Goal: Task Accomplishment & Management: Use online tool/utility

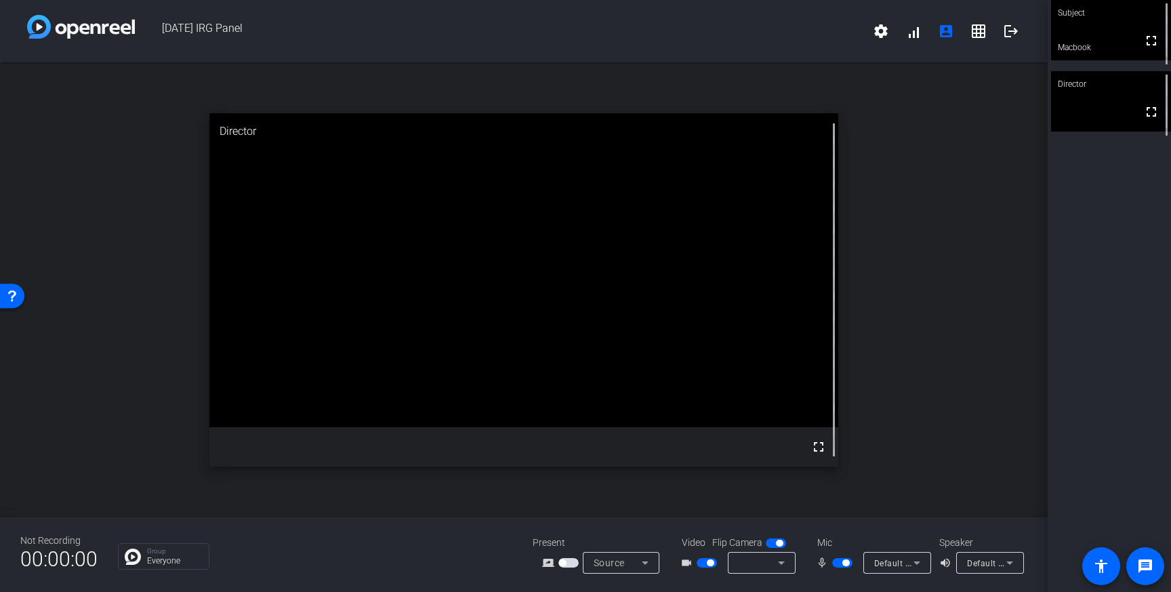
click at [1113, 30] on video at bounding box center [1111, 30] width 120 height 60
click at [525, 391] on video at bounding box center [523, 270] width 629 height 314
click at [836, 558] on span "button" at bounding box center [842, 562] width 20 height 9
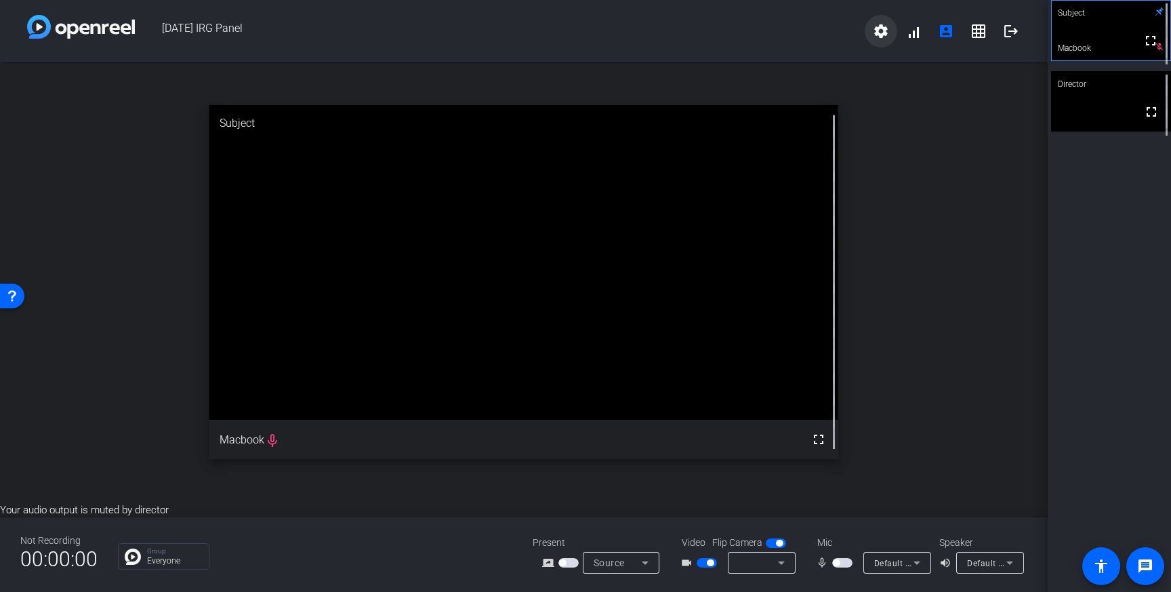
click at [881, 33] on mat-icon "settings" at bounding box center [881, 31] width 16 height 16
click at [858, 32] on div at bounding box center [585, 296] width 1171 height 592
click at [911, 32] on span at bounding box center [913, 31] width 33 height 33
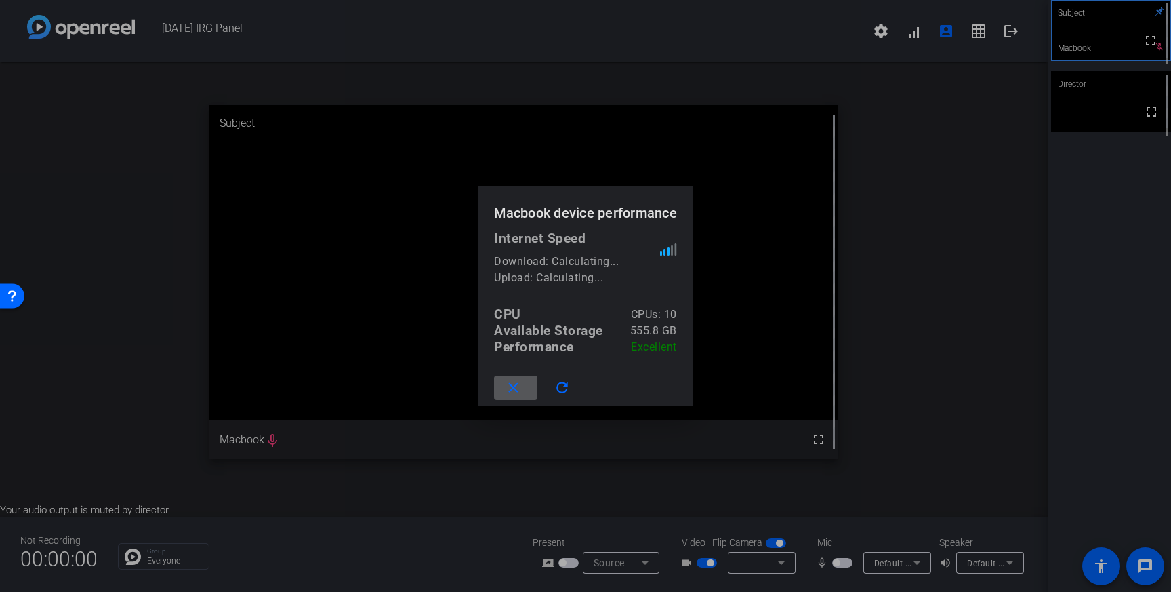
click at [503, 393] on span at bounding box center [515, 387] width 43 height 33
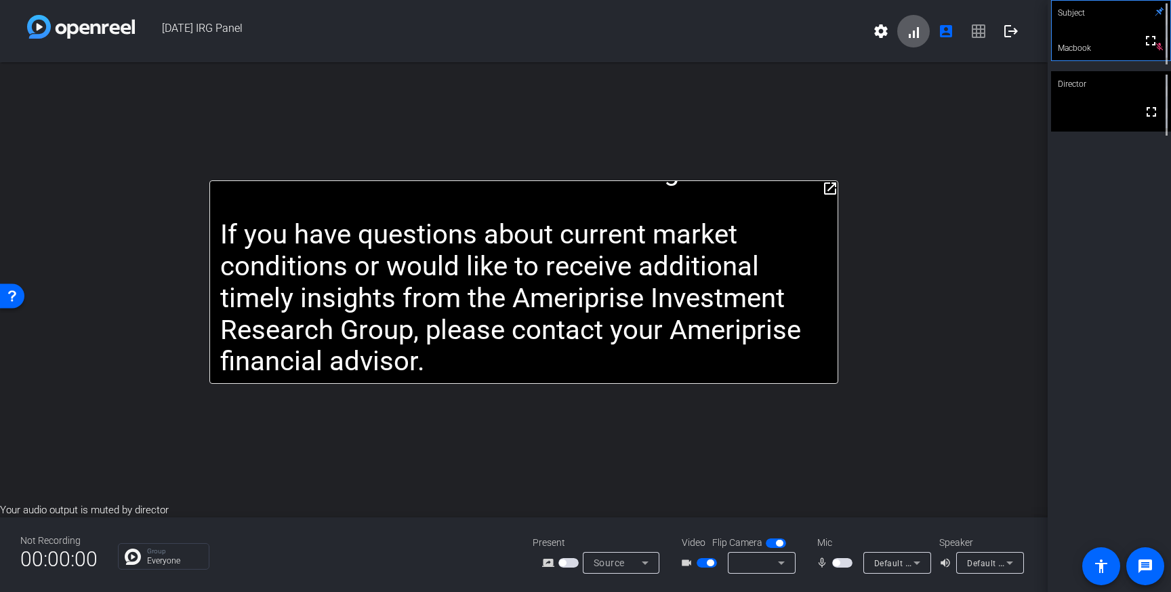
click at [782, 558] on icon at bounding box center [781, 562] width 16 height 16
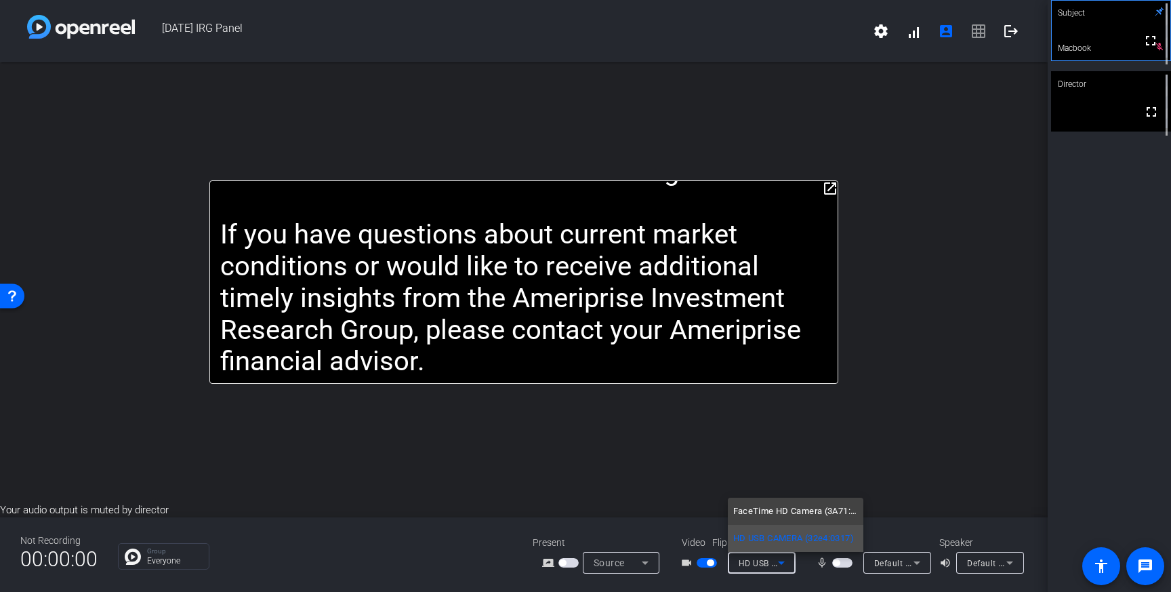
click at [785, 547] on mat-option "HD USB CAMERA (32e4:0317)" at bounding box center [796, 538] width 136 height 27
click at [1147, 49] on mat-icon "fullscreen" at bounding box center [1151, 41] width 16 height 16
click at [567, 564] on span "button" at bounding box center [568, 562] width 20 height 9
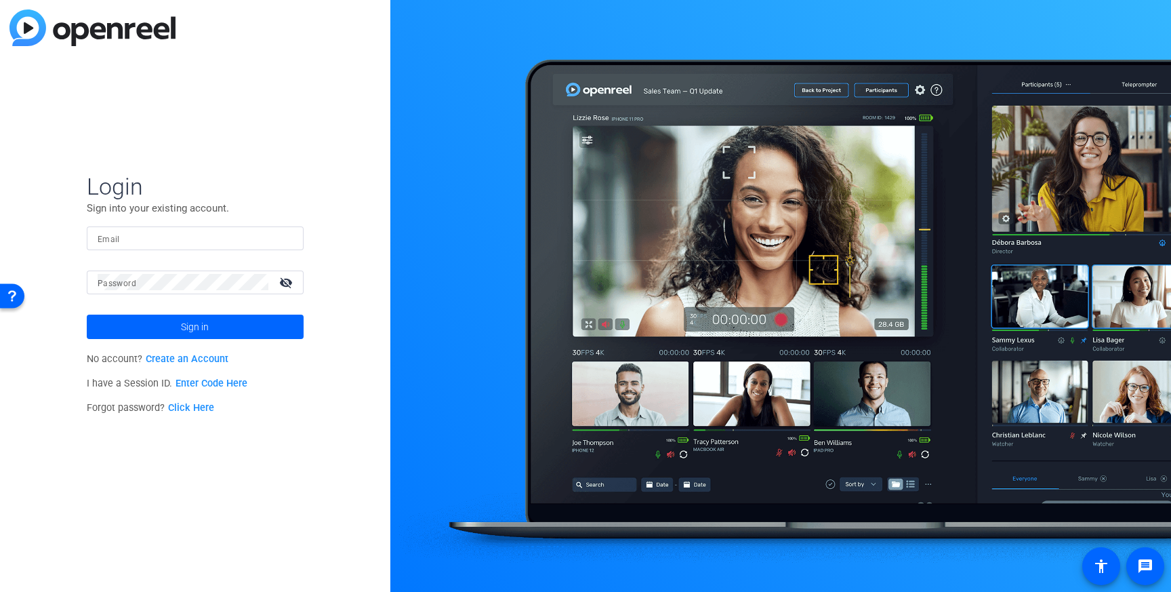
type input "[PERSON_NAME][EMAIL_ADDRESS][PERSON_NAME][DOMAIN_NAME]"
click at [193, 380] on link "Enter Code Here" at bounding box center [212, 383] width 72 height 12
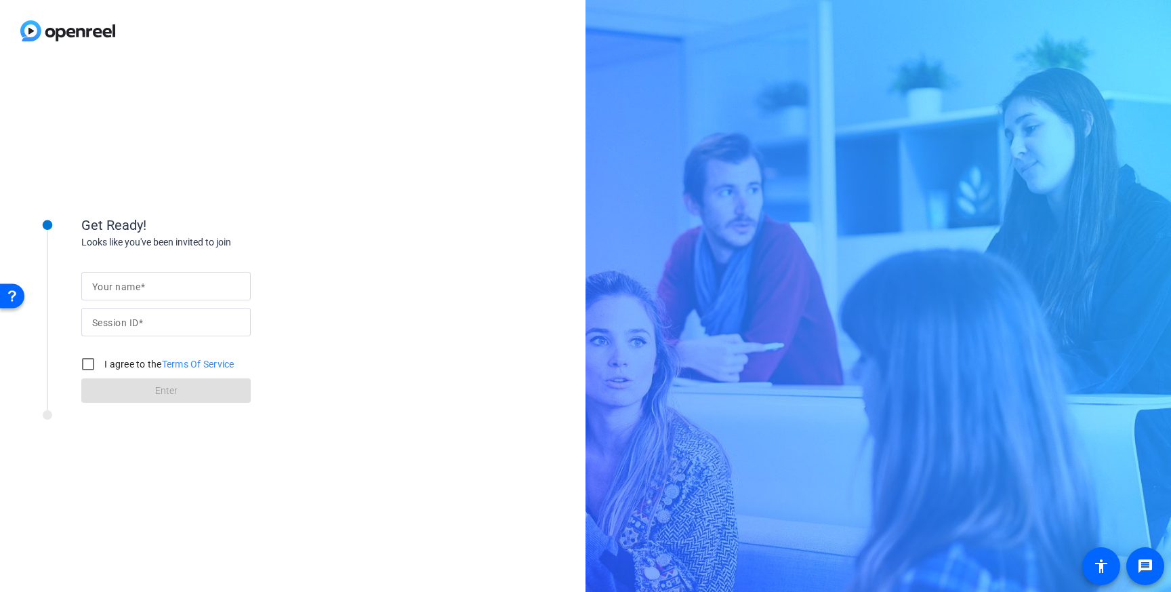
click at [209, 294] on div at bounding box center [166, 286] width 148 height 28
type input "Macbook"
type input "4GUb"
click at [89, 365] on input "I agree to the Terms Of Service" at bounding box center [88, 363] width 27 height 27
checkbox input "true"
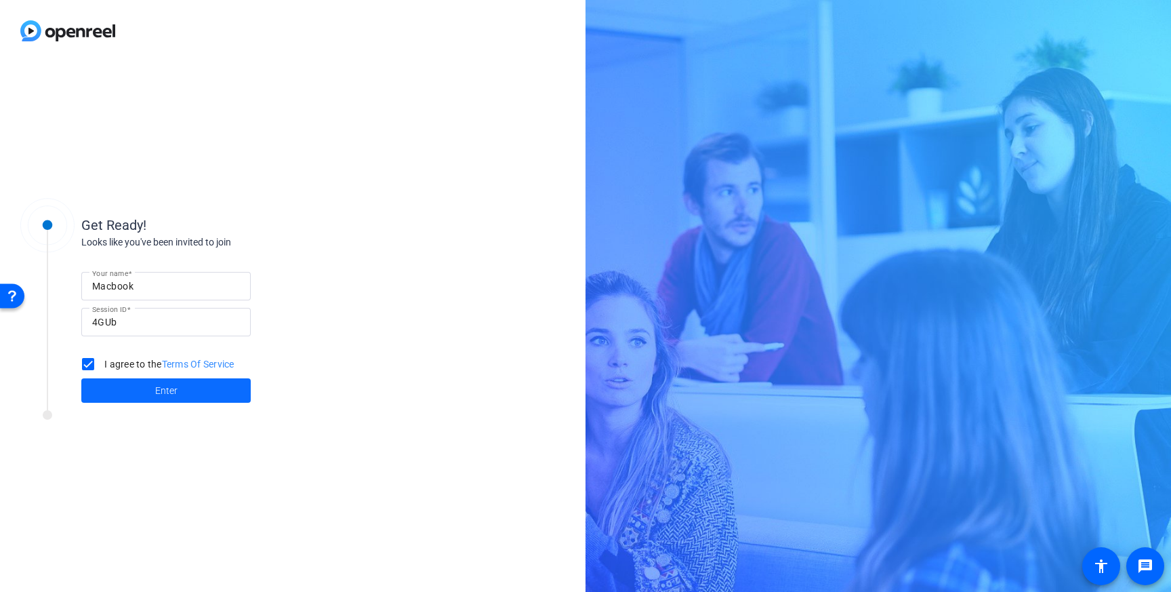
click at [121, 394] on span at bounding box center [165, 390] width 169 height 33
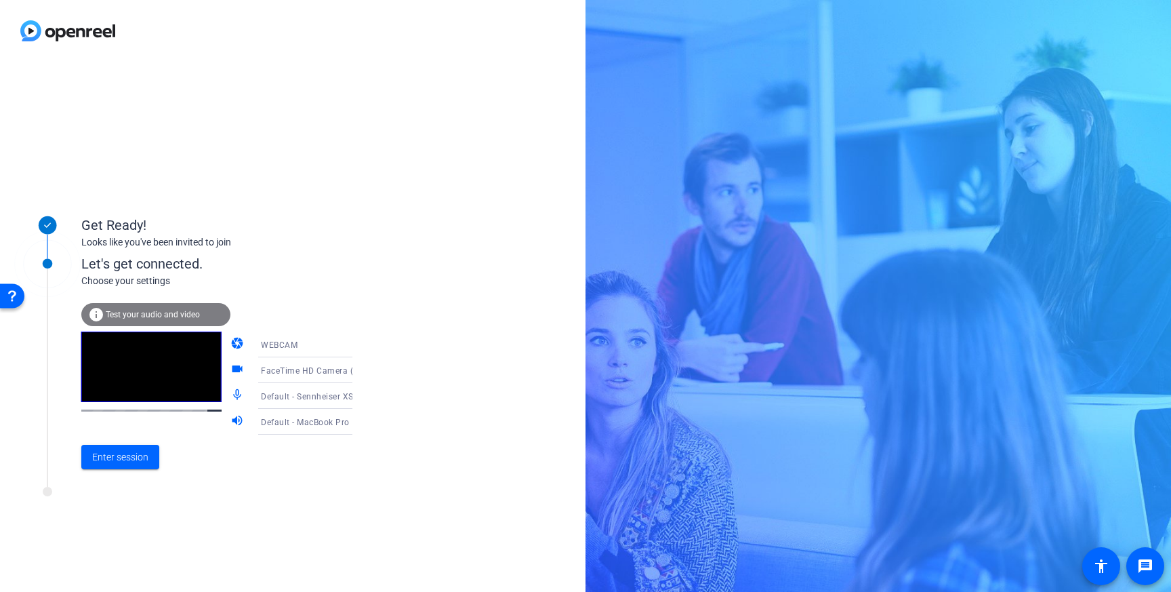
click at [318, 365] on div "FaceTime HD Camera (3A71:F4B5)" at bounding box center [311, 370] width 101 height 17
click at [288, 419] on span "HD USB CAMERA (32e4:0317)" at bounding box center [294, 423] width 105 height 16
click at [89, 457] on span at bounding box center [120, 456] width 78 height 33
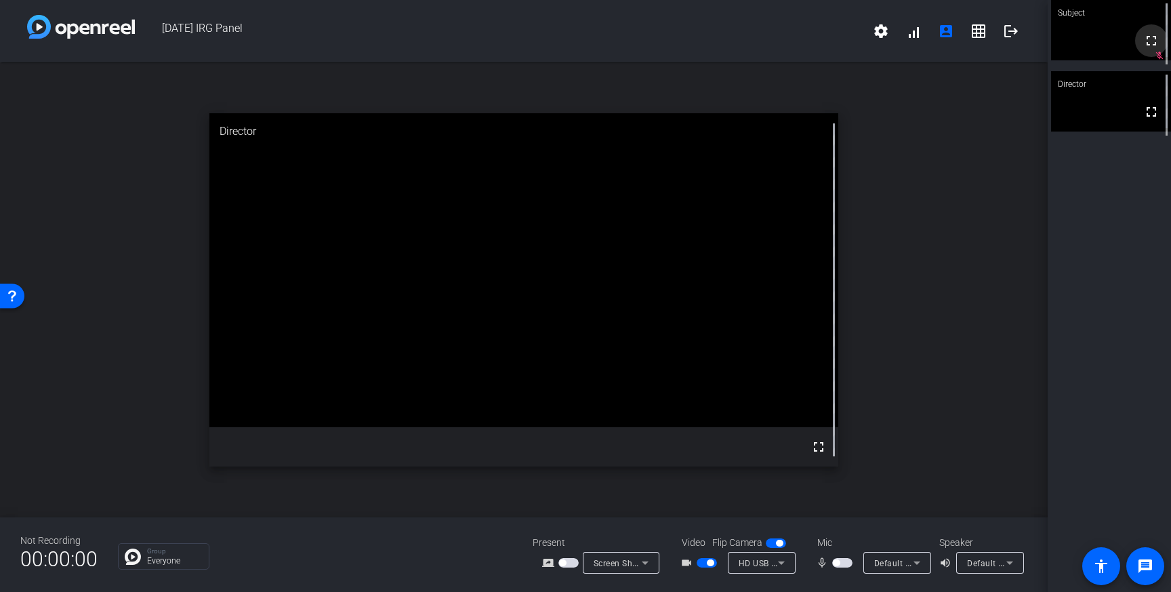
click at [1149, 49] on mat-icon "fullscreen" at bounding box center [1151, 41] width 16 height 16
click at [782, 562] on icon at bounding box center [781, 562] width 7 height 3
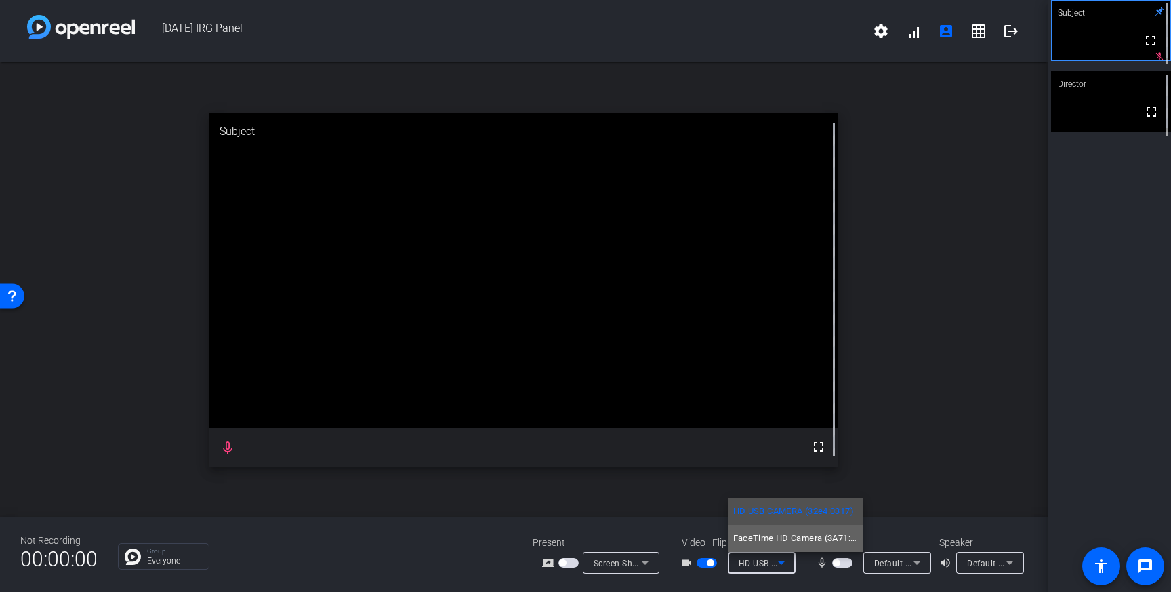
click at [796, 544] on span "FaceTime HD Camera (3A71:F4B5)" at bounding box center [795, 538] width 125 height 16
click at [790, 555] on div "FaceTime HD Camera (3A71:F4B5)" at bounding box center [762, 563] width 68 height 22
click at [807, 518] on span "HD USB CAMERA (32e4:0317)" at bounding box center [793, 511] width 121 height 16
click at [844, 562] on span "button" at bounding box center [842, 562] width 20 height 9
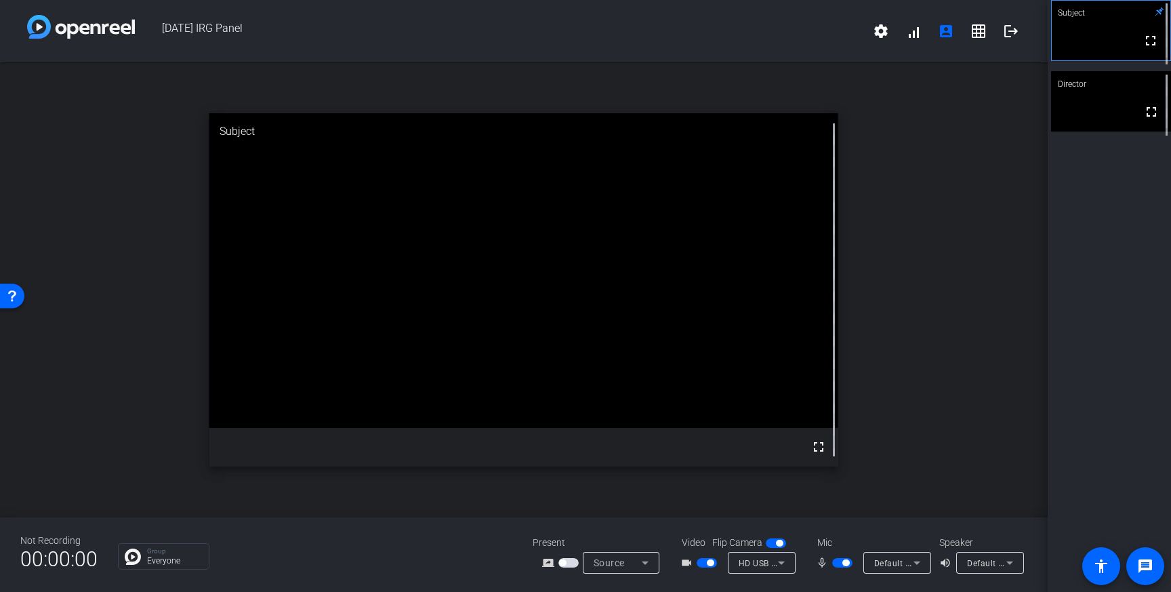
click at [844, 562] on span "button" at bounding box center [845, 562] width 7 height 7
click at [787, 562] on icon at bounding box center [781, 562] width 16 height 16
click at [799, 547] on mat-option "FaceTime HD Camera (3A71:F4B5)" at bounding box center [796, 538] width 136 height 27
click at [920, 571] on icon at bounding box center [917, 562] width 16 height 16
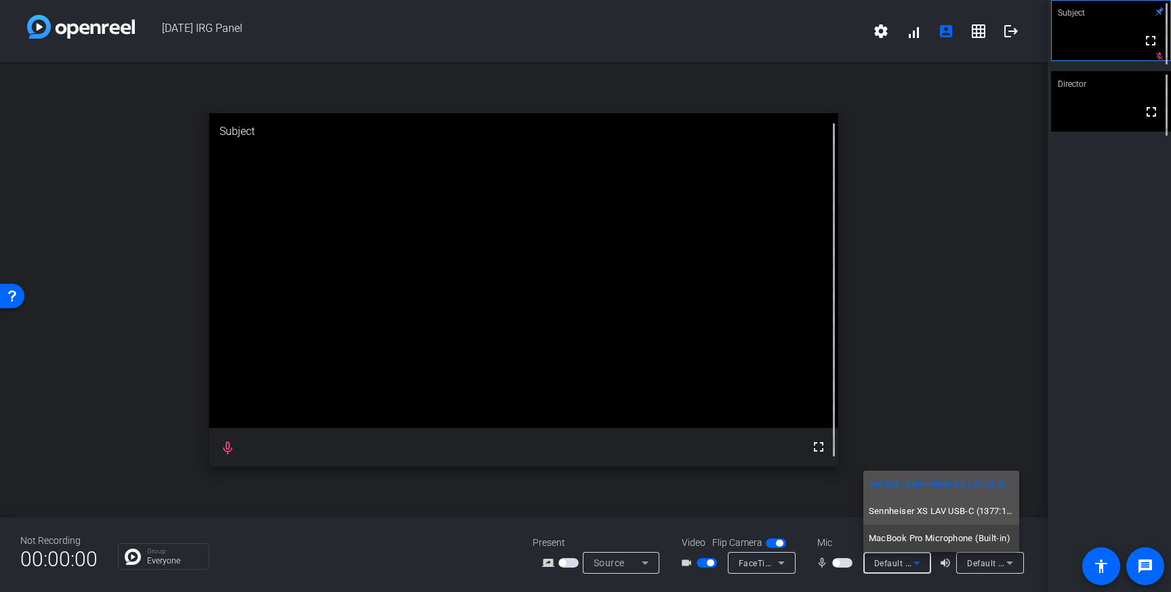
click at [935, 516] on span "Sennheiser XS LAV USB-C (1377:10fe)" at bounding box center [941, 511] width 145 height 16
